Goal: Register for event/course

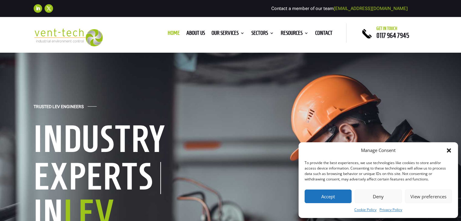
click at [334, 194] on button "Accept" at bounding box center [328, 197] width 47 height 14
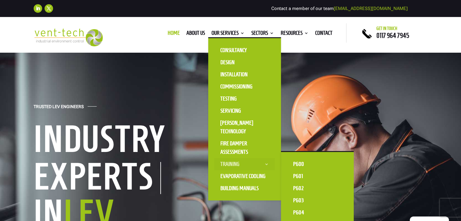
click at [235, 164] on link "Training" at bounding box center [244, 164] width 61 height 12
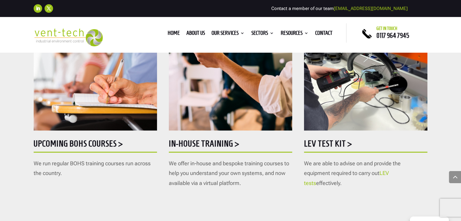
scroll to position [348, 0]
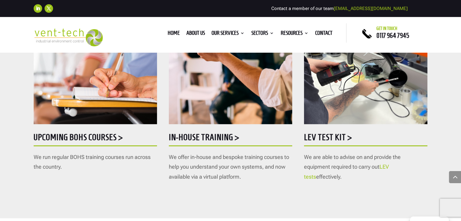
click at [96, 139] on h5 "Upcoming BOHS courses >" at bounding box center [95, 139] width 123 height 12
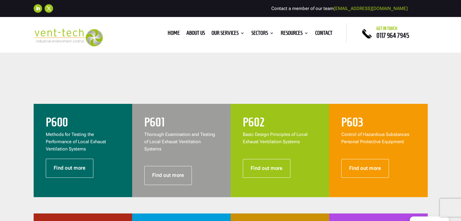
scroll to position [216, 0]
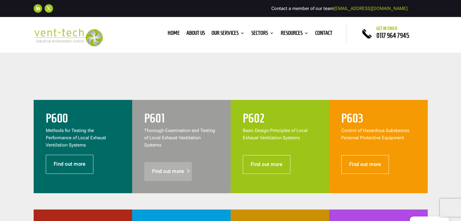
click at [173, 165] on link "Find out more" at bounding box center [168, 171] width 48 height 19
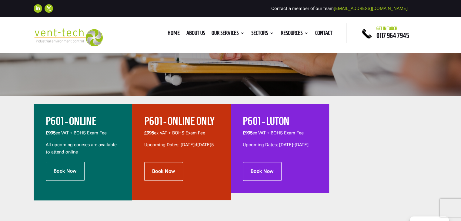
scroll to position [170, 0]
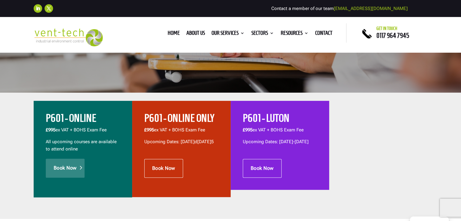
click at [67, 166] on link "Book Now" at bounding box center [65, 168] width 39 height 19
